Goal: Task Accomplishment & Management: Use online tool/utility

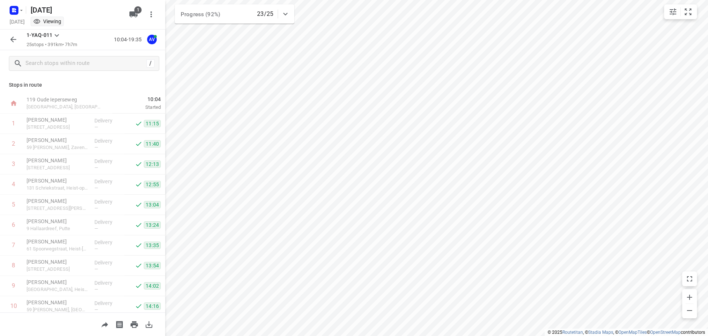
scroll to position [329, 0]
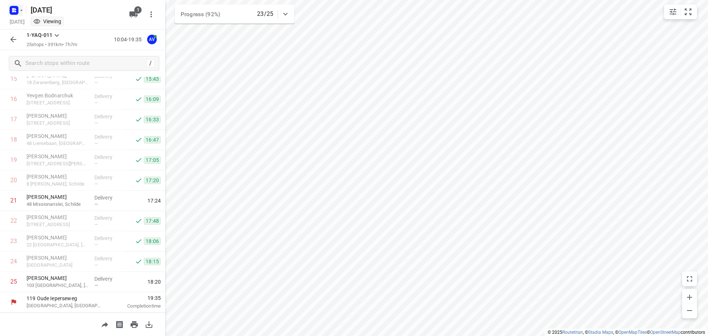
drag, startPoint x: 8, startPoint y: 9, endPoint x: 13, endPoint y: 9, distance: 4.4
click at [13, 9] on icon "button" at bounding box center [14, 10] width 12 height 12
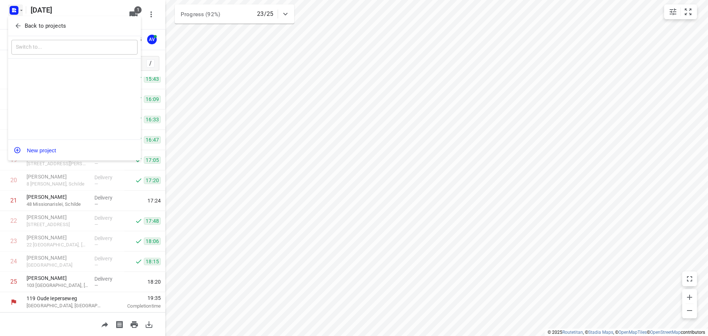
click at [17, 11] on div at bounding box center [354, 168] width 708 height 336
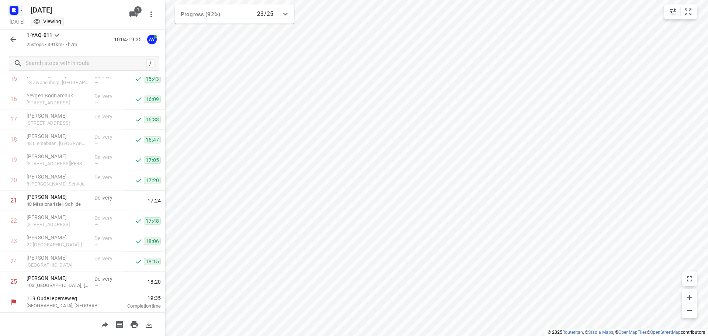
click at [17, 11] on rect "button" at bounding box center [14, 10] width 9 height 9
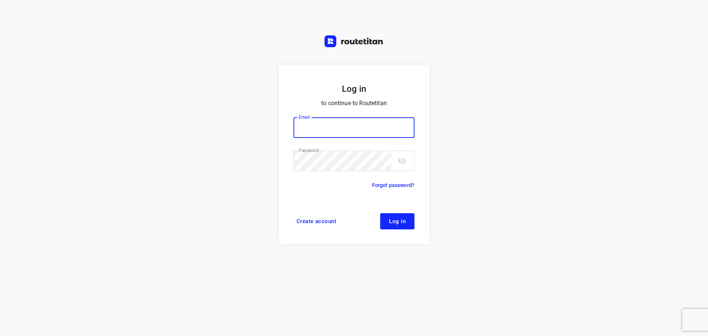
type input "[PERSON_NAME][EMAIL_ADDRESS][DOMAIN_NAME]"
click at [391, 218] on span "Log in" at bounding box center [397, 221] width 17 height 6
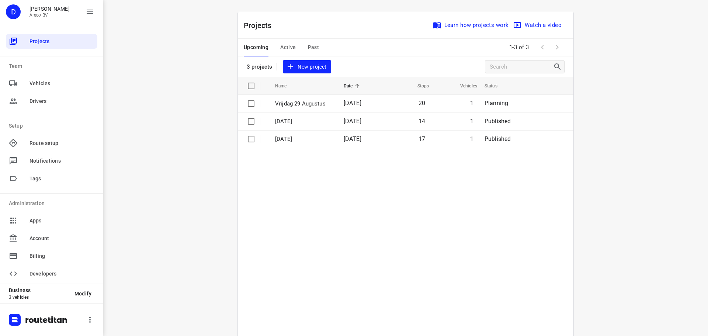
click at [281, 50] on span "Active" at bounding box center [287, 47] width 15 height 9
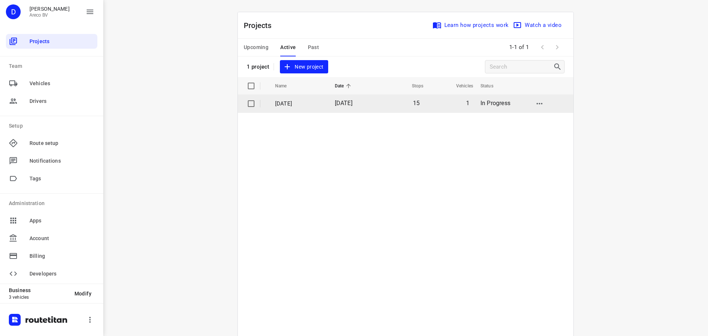
click at [290, 103] on p "[DATE]" at bounding box center [299, 104] width 49 height 8
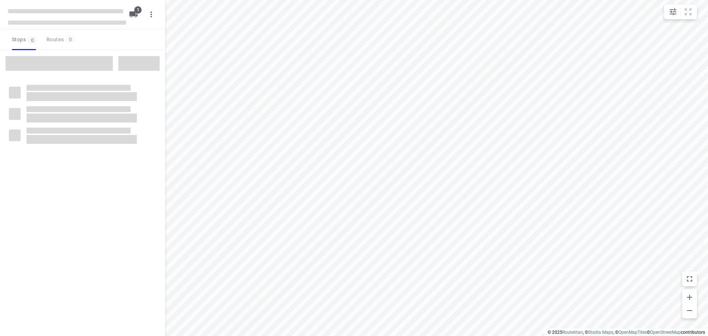
type input "distance"
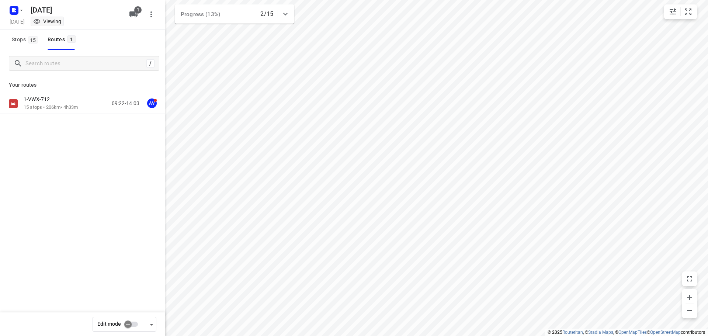
click at [69, 103] on div "1-VWX-712" at bounding box center [51, 100] width 54 height 8
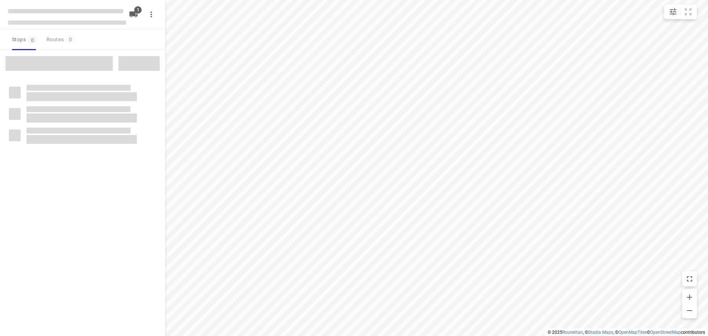
type input "distance"
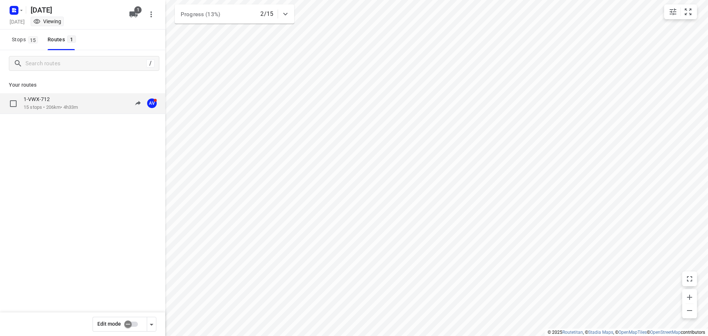
click at [62, 96] on div "1-VWX-712 15 stops • 206km • 4h33m 09:22-14:03 AV" at bounding box center [82, 103] width 165 height 21
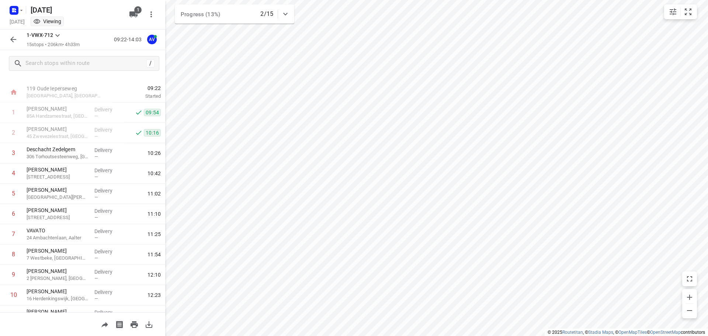
scroll to position [9, 0]
